Goal: Information Seeking & Learning: Find specific fact

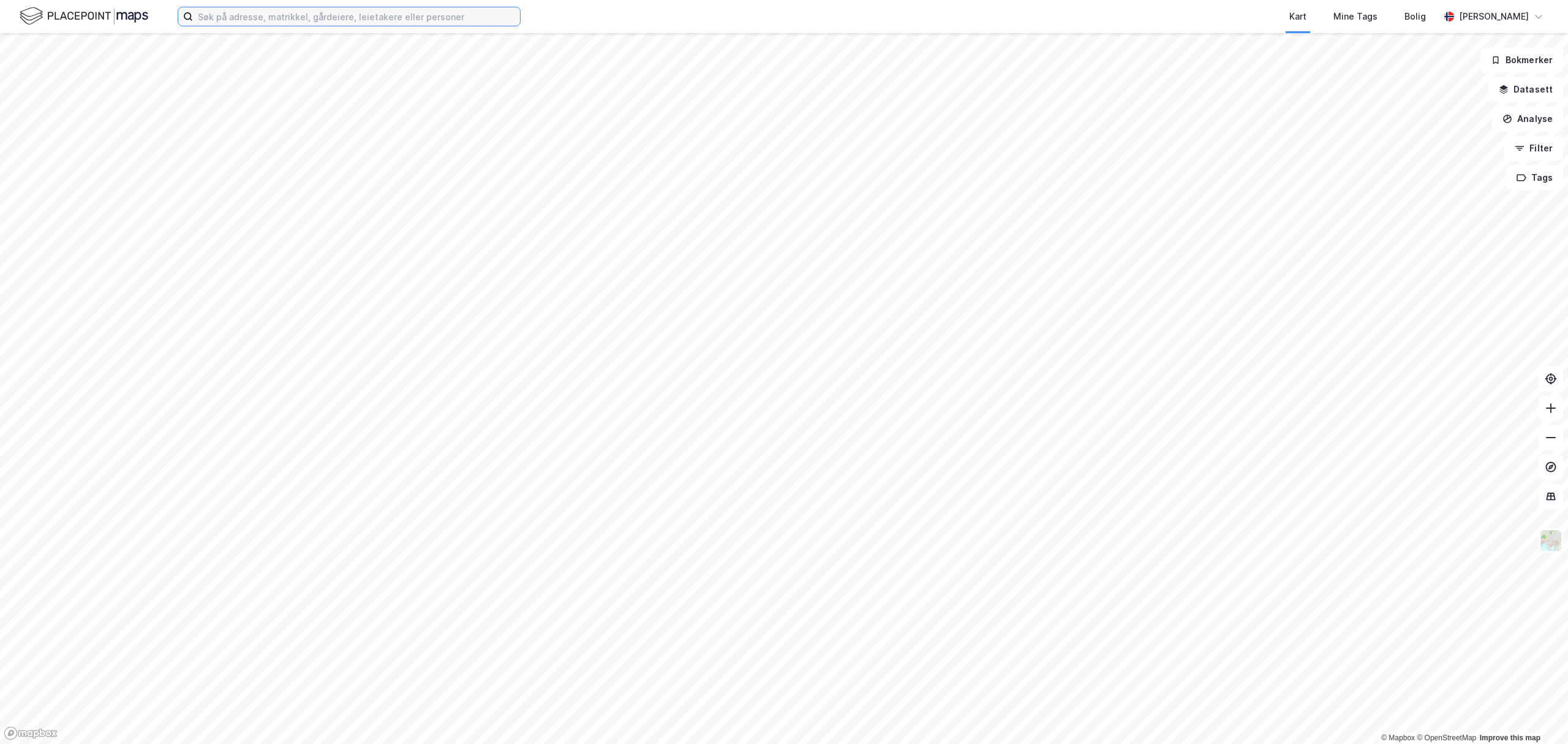
click at [377, 18] on input at bounding box center [357, 17] width 327 height 18
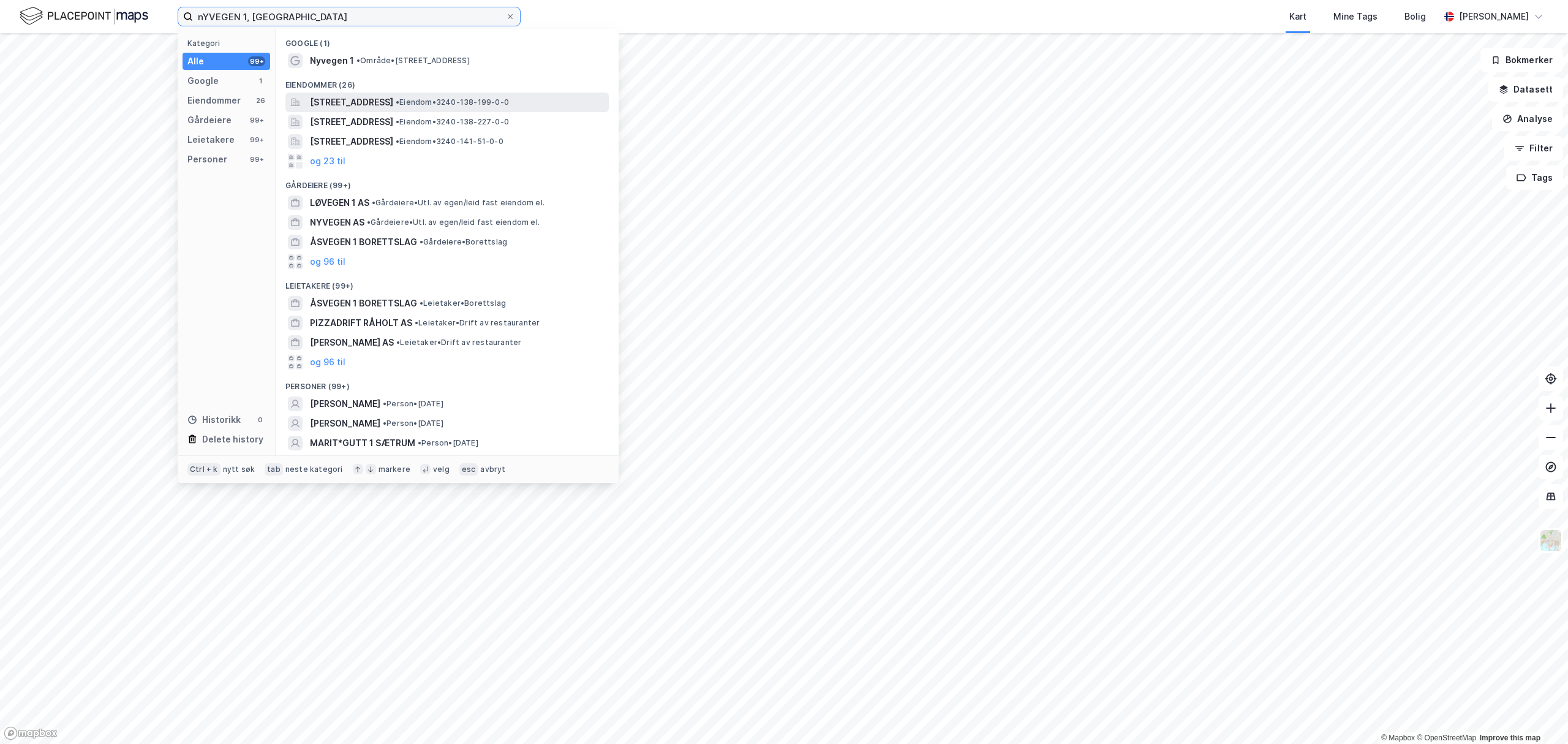
type input "nYVEGEN 1, [GEOGRAPHIC_DATA]"
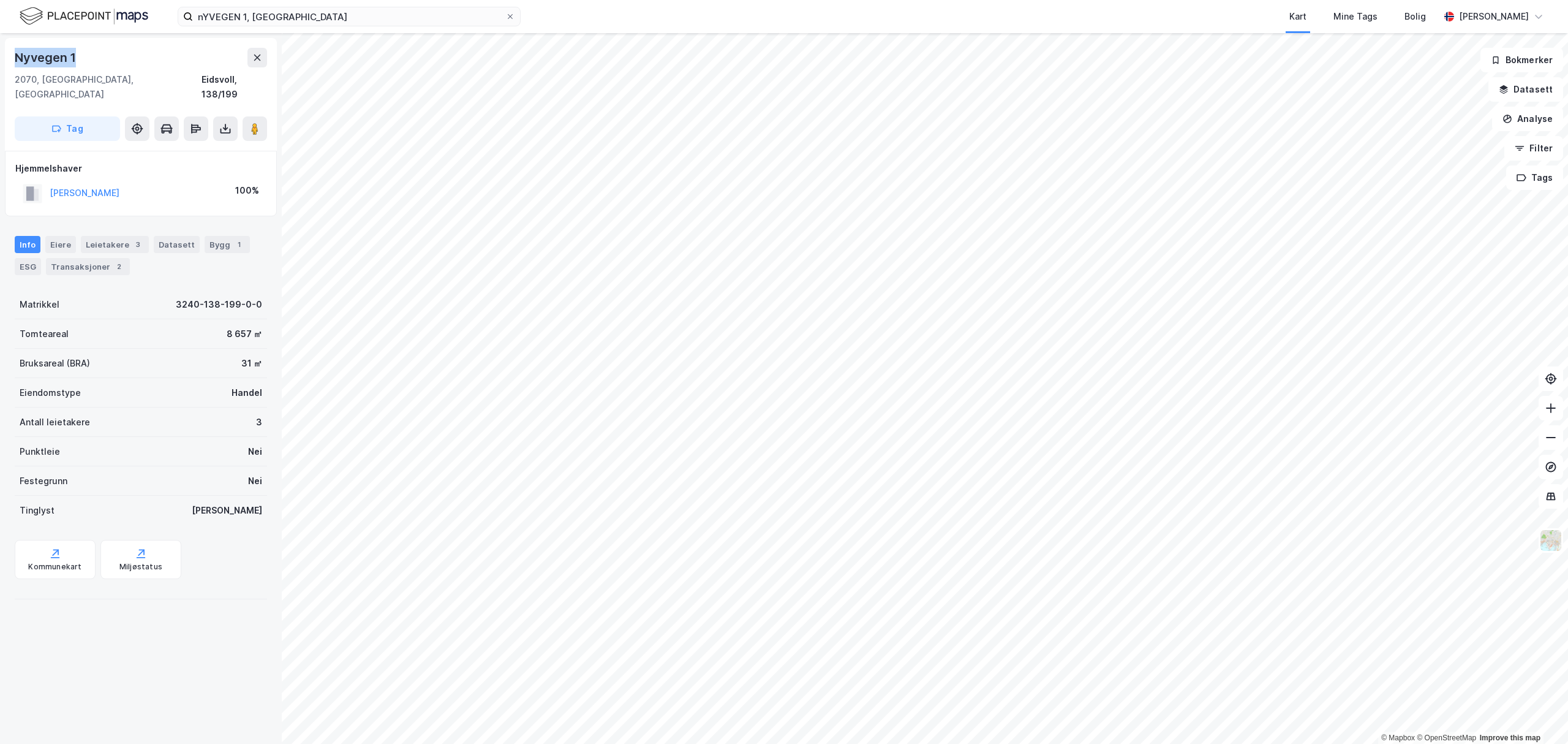
drag, startPoint x: 11, startPoint y: 57, endPoint x: 116, endPoint y: 59, distance: 105.0
click at [116, 59] on div "[STREET_ADDRESS]" at bounding box center [140, 94] width 272 height 113
copy div "Nyvegen 1"
